Goal: Find specific page/section: Find specific page/section

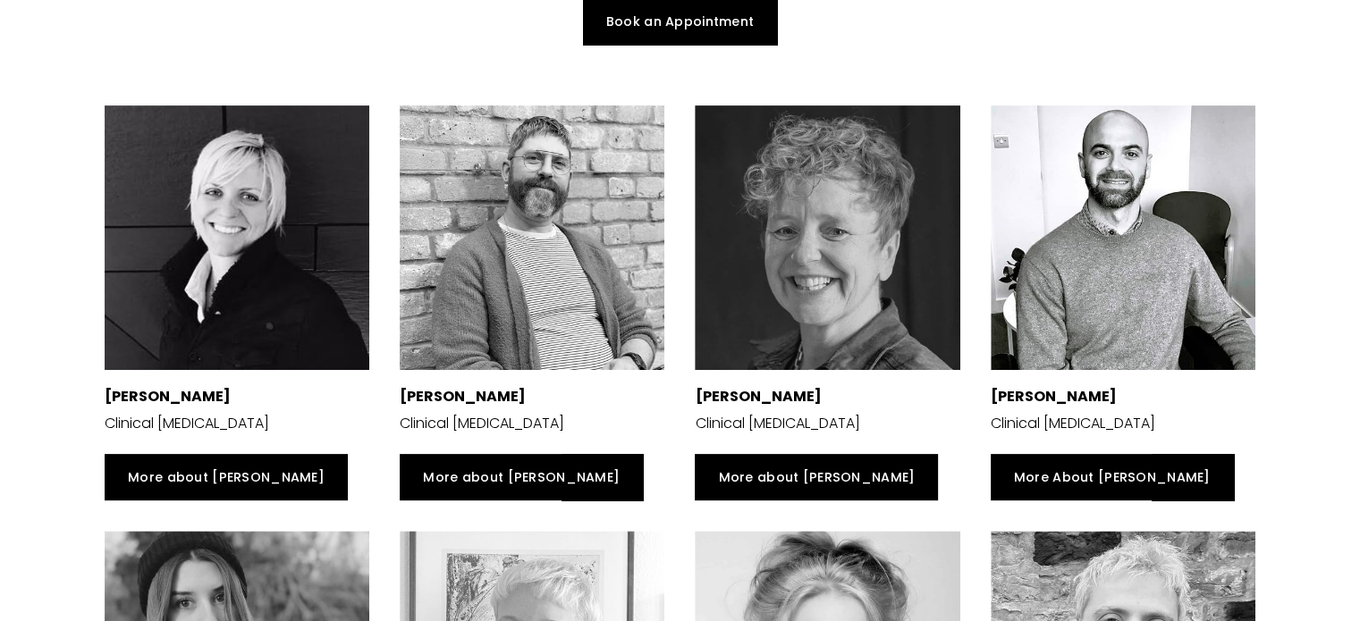
scroll to position [358, 0]
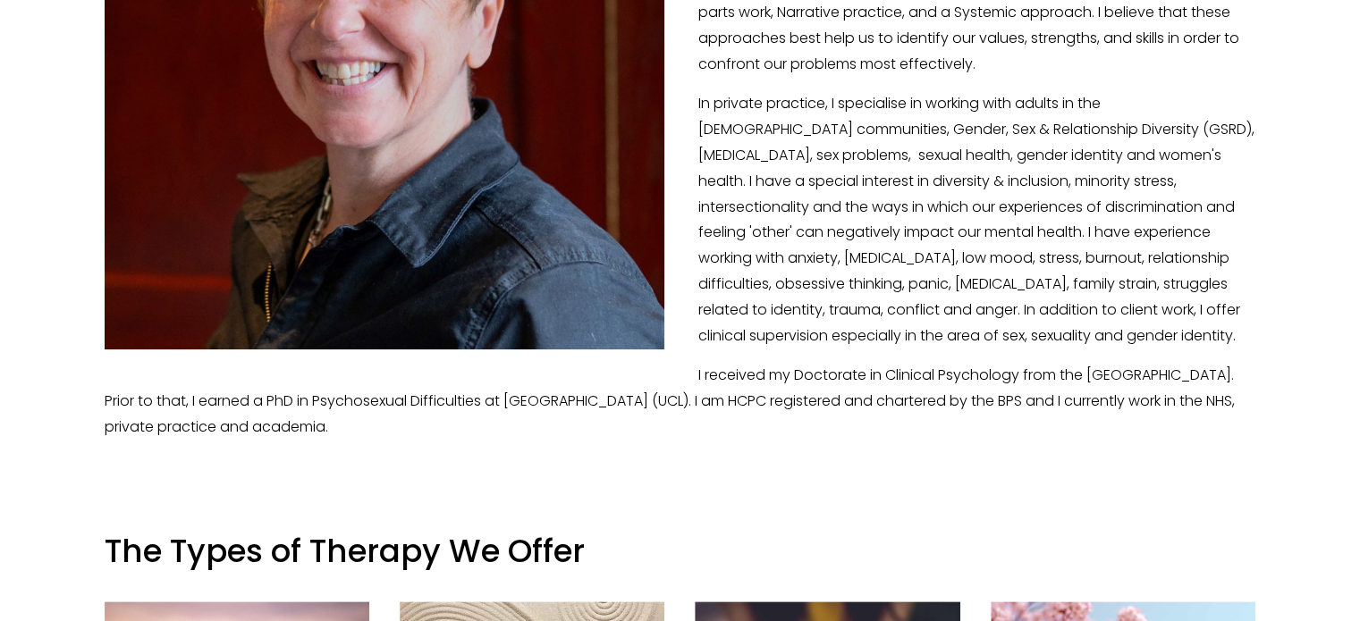
scroll to position [748, 0]
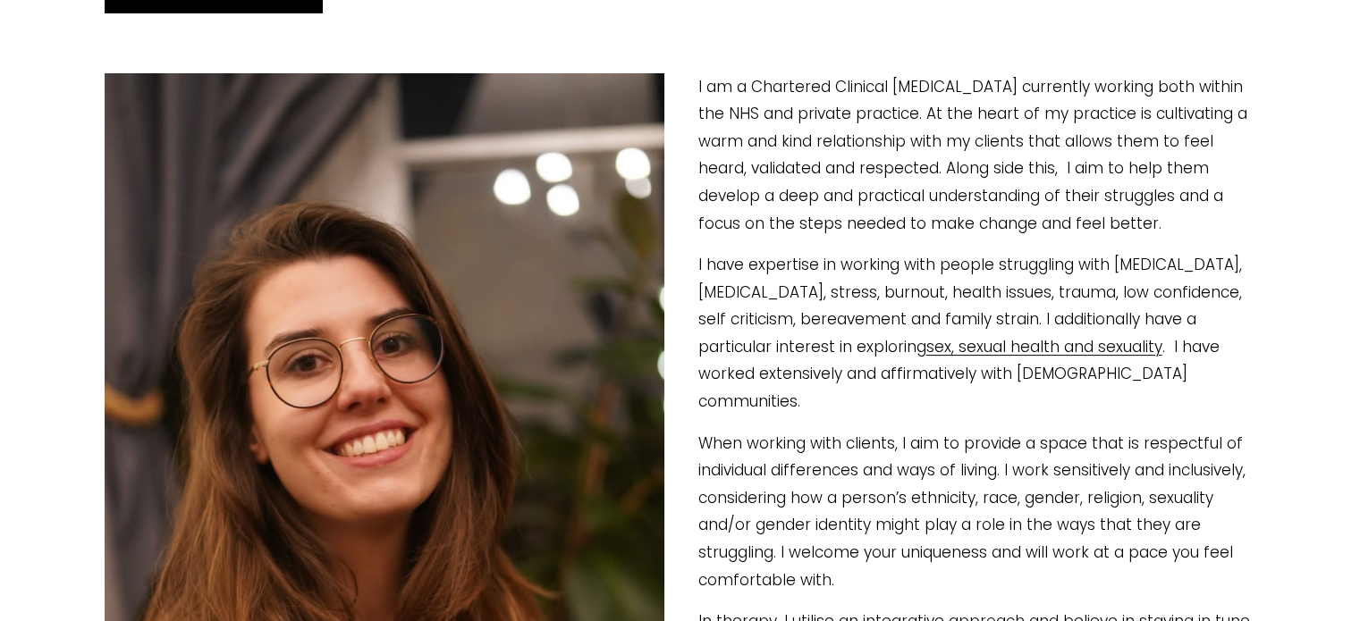
scroll to position [342, 0]
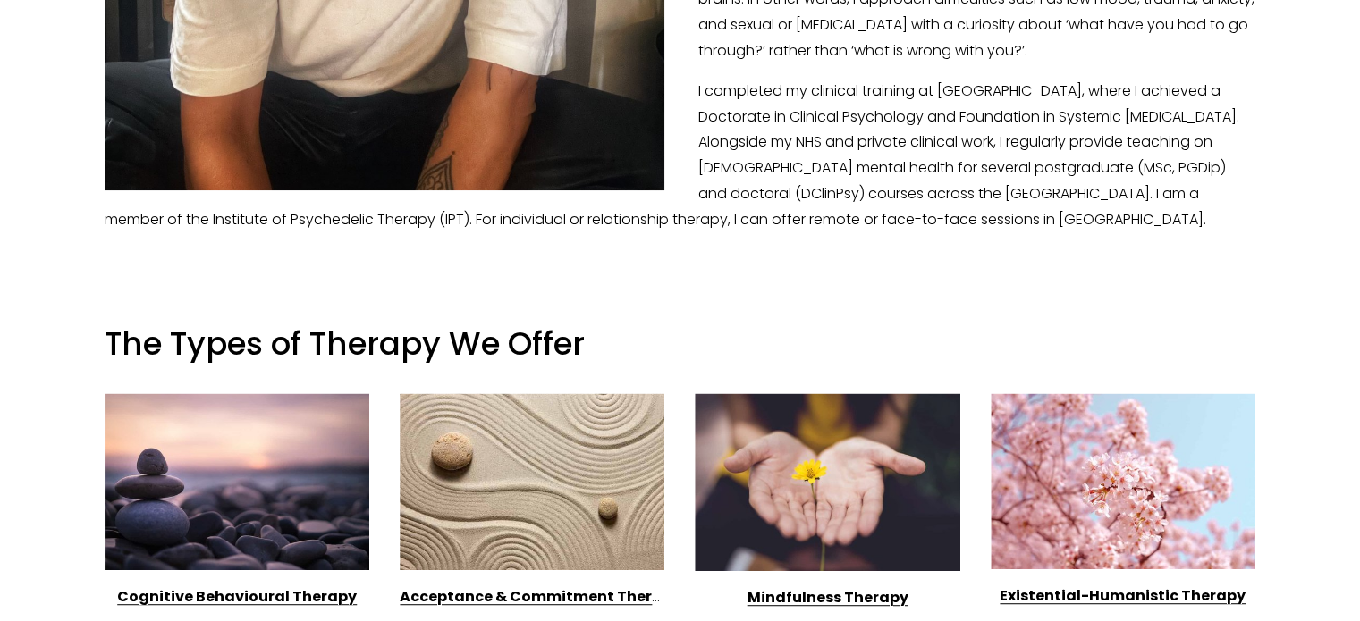
scroll to position [968, 0]
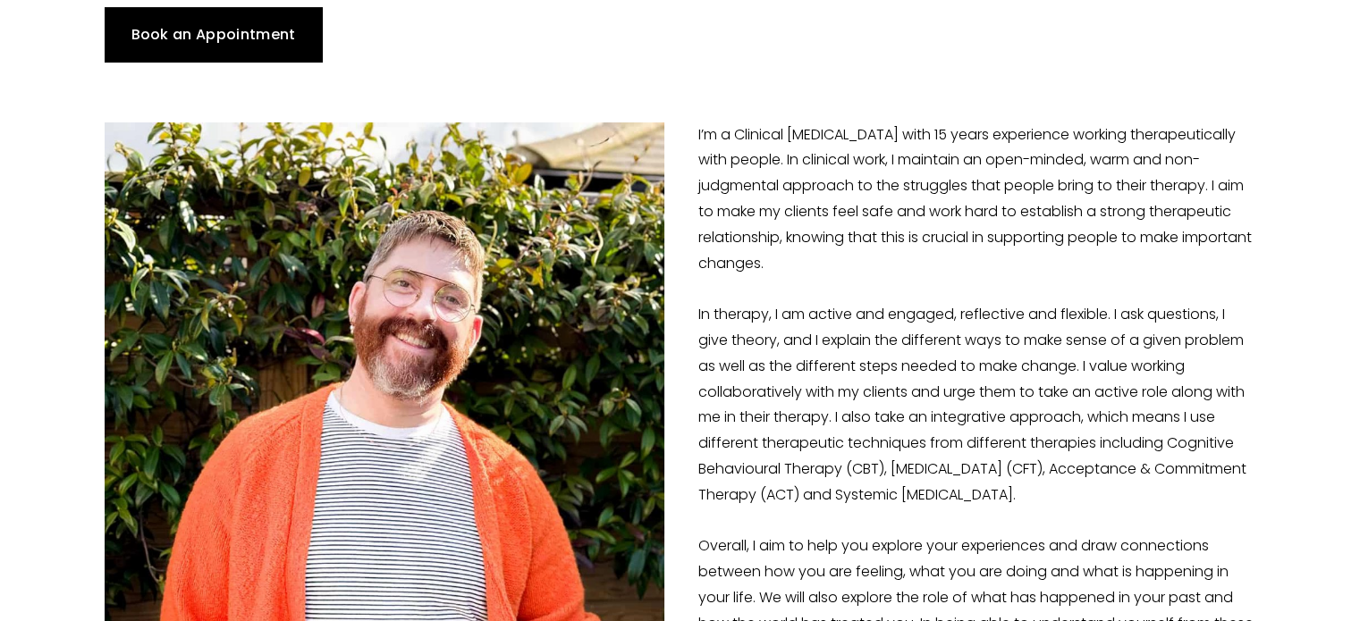
scroll to position [265, 0]
